Goal: Find specific page/section: Find specific page/section

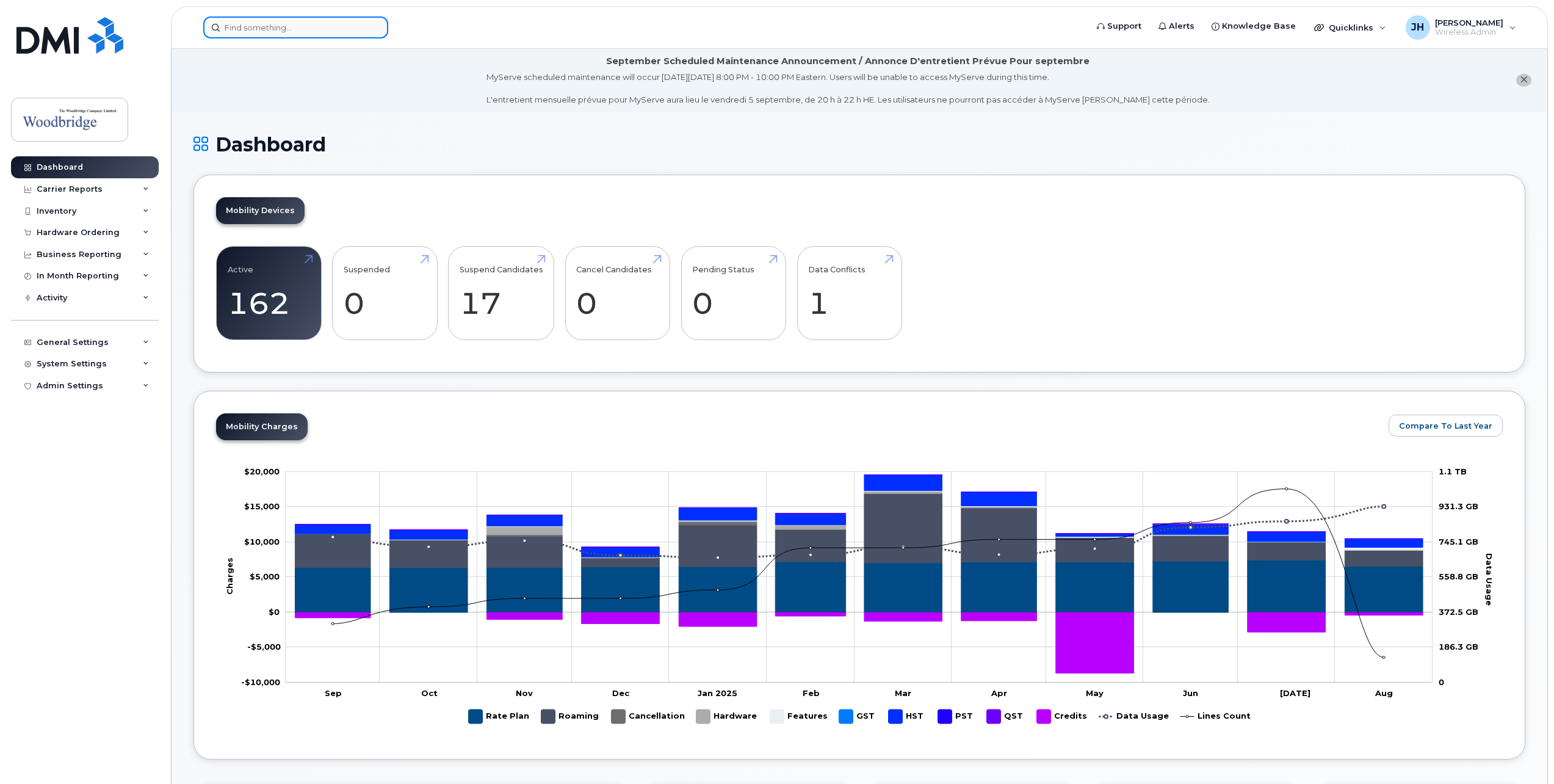
click at [272, 30] on input at bounding box center [295, 28] width 185 height 22
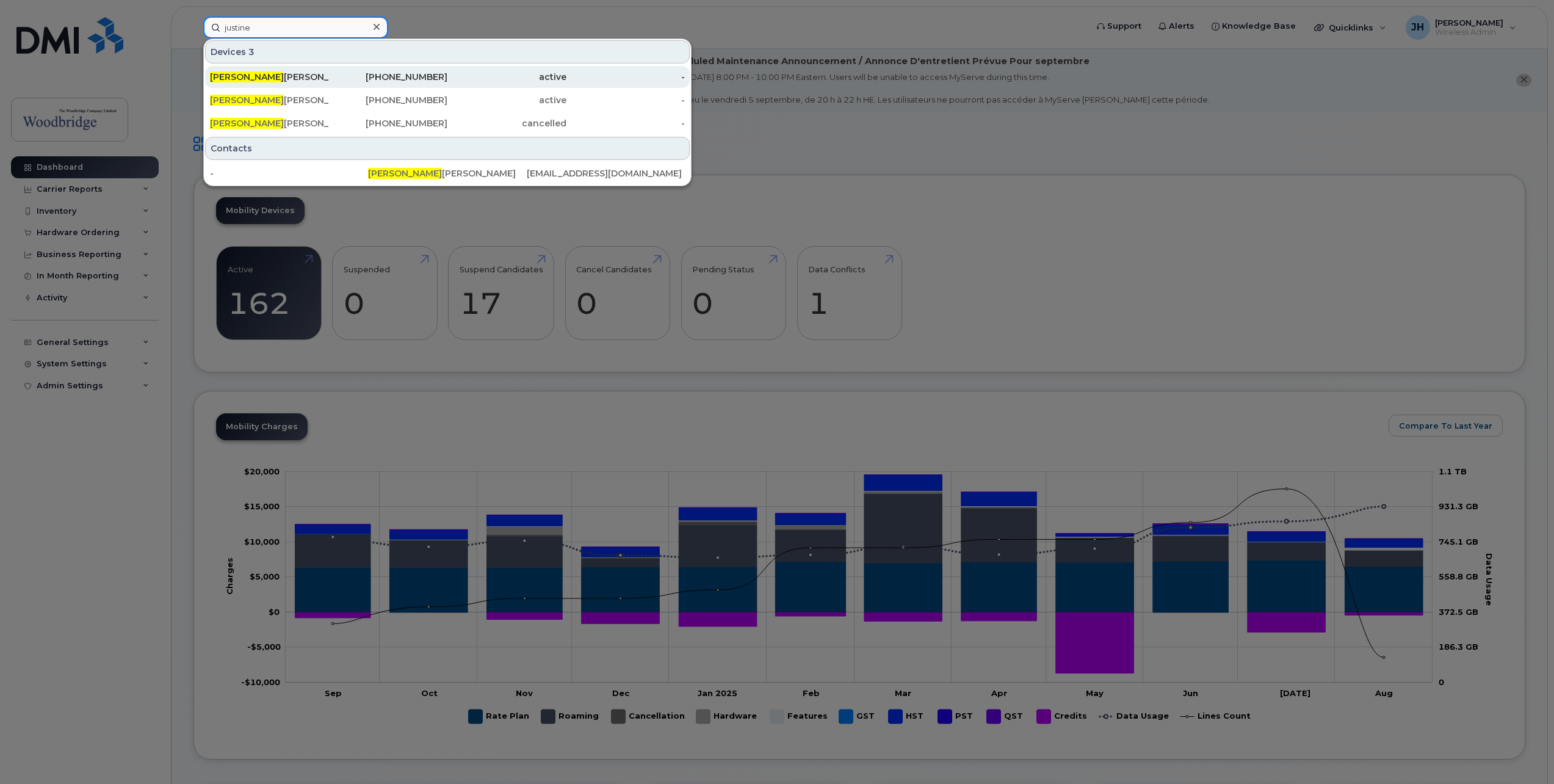
type input "justine"
click at [279, 78] on div "[PERSON_NAME]-cell" at bounding box center [269, 77] width 119 height 12
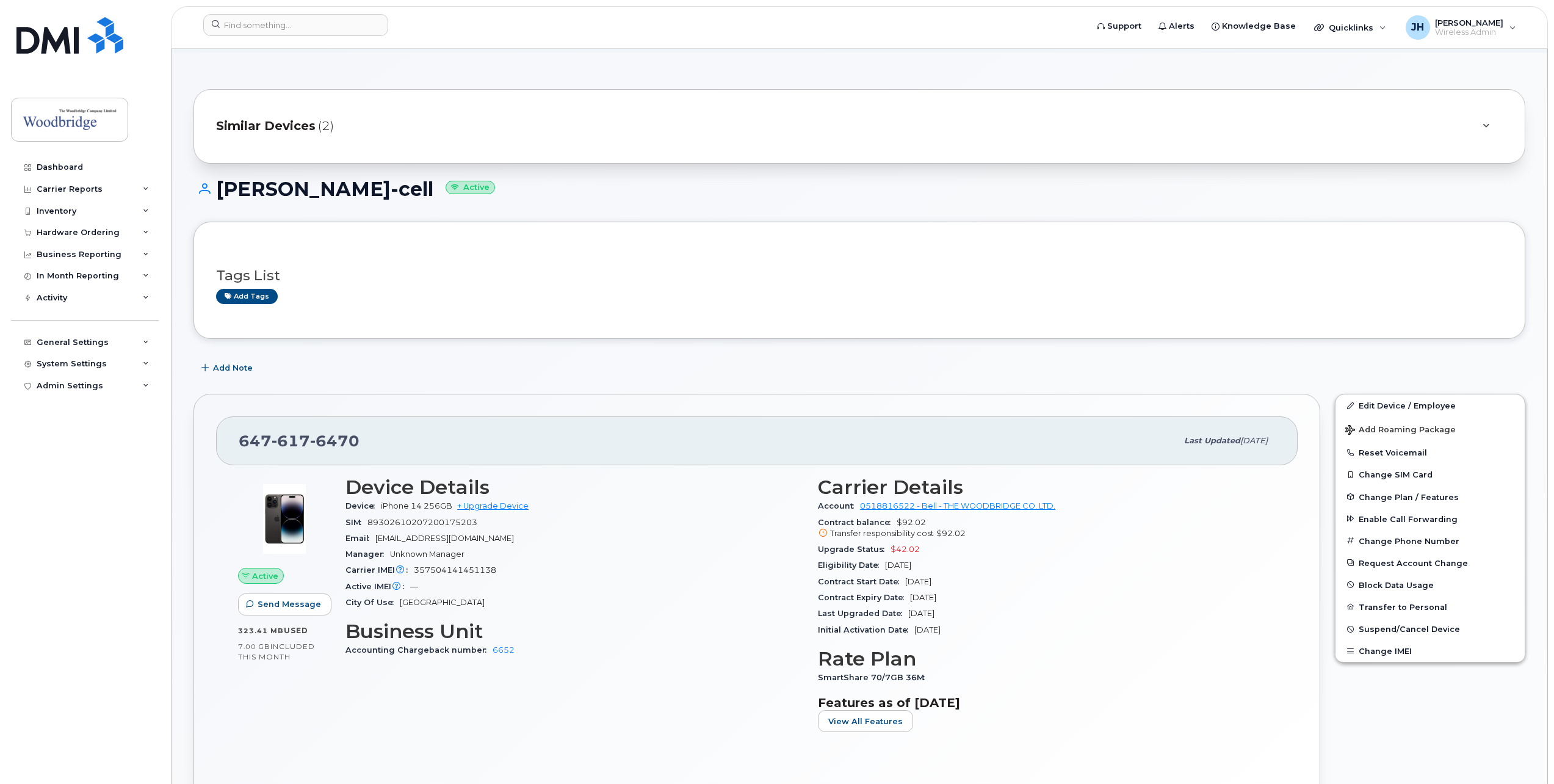
scroll to position [183, 0]
